Goal: Task Accomplishment & Management: Use online tool/utility

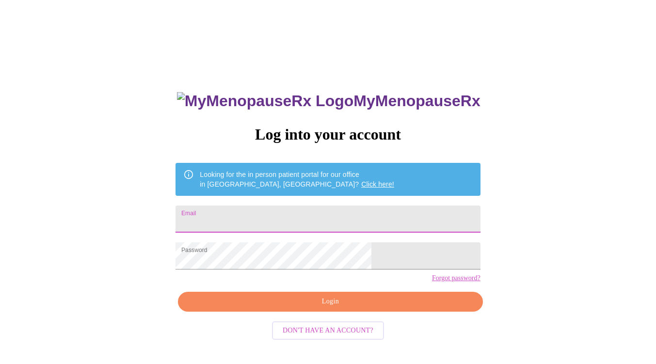
click at [298, 211] on input "Email" at bounding box center [328, 219] width 305 height 27
type input "[EMAIL_ADDRESS][DOMAIN_NAME]"
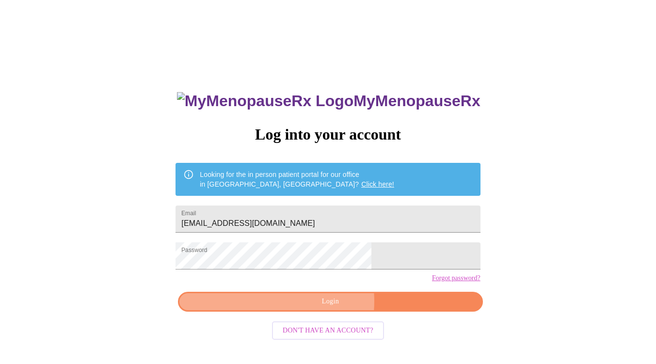
click at [316, 308] on span "Login" at bounding box center [330, 302] width 282 height 12
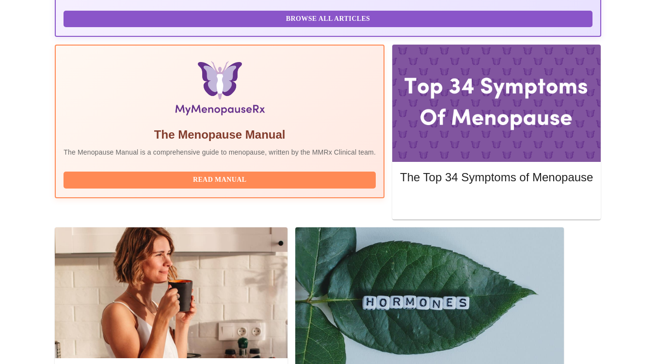
scroll to position [291, 0]
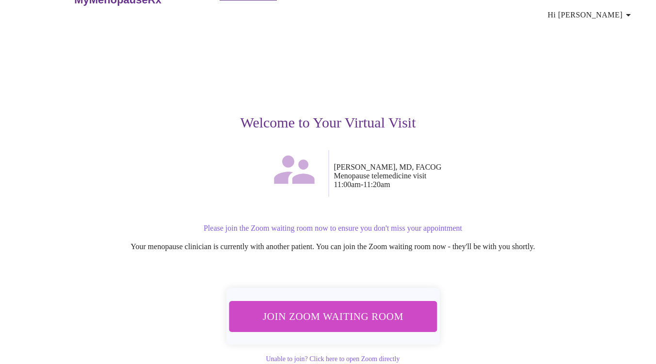
scroll to position [41, 0]
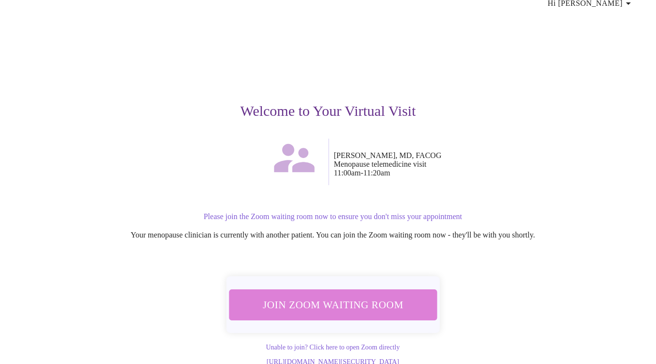
click at [330, 296] on span "Join Zoom Waiting Room" at bounding box center [333, 305] width 183 height 18
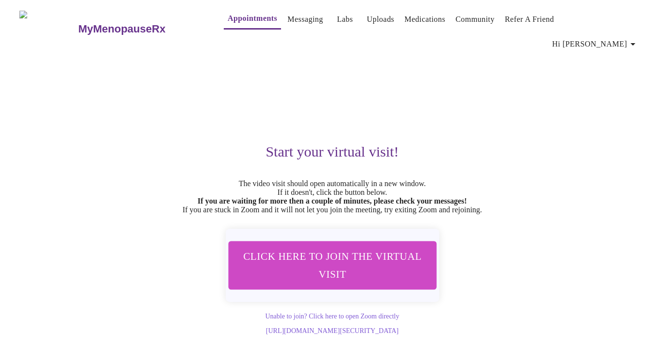
scroll to position [0, 0]
